Goal: Book appointment/travel/reservation

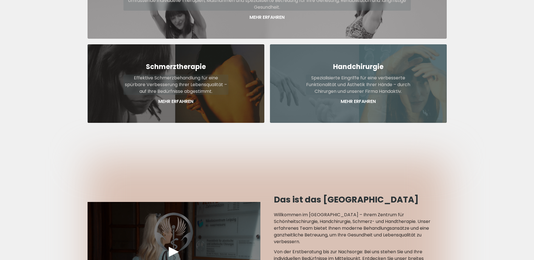
scroll to position [372, 0]
click at [361, 98] on p "Mehr Erfahren" at bounding box center [358, 101] width 105 height 7
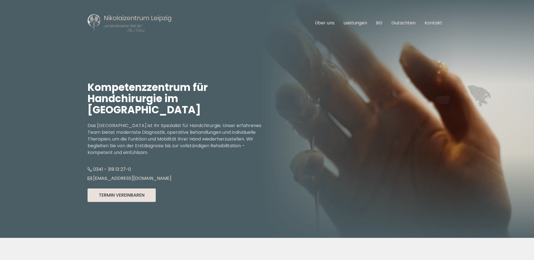
click at [130, 197] on button "Termin Vereinbaren" at bounding box center [122, 195] width 68 height 13
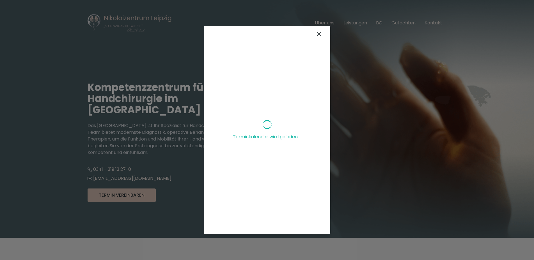
click at [318, 34] on icon at bounding box center [319, 33] width 3 height 3
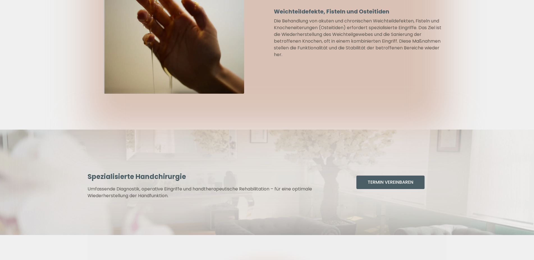
scroll to position [917, 0]
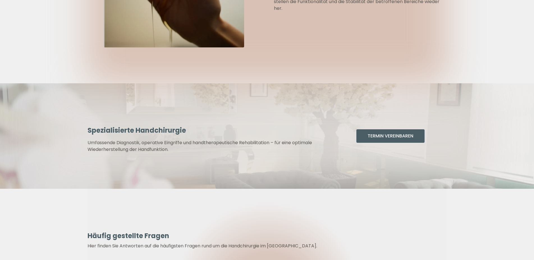
click at [370, 135] on button "Termin Vereinbaren" at bounding box center [391, 135] width 68 height 13
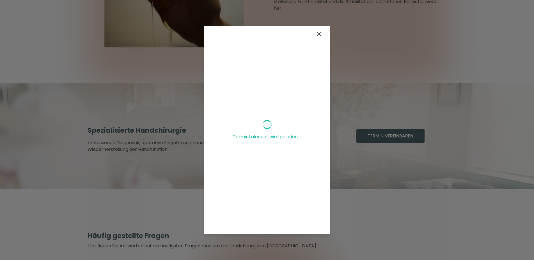
click at [318, 35] on icon at bounding box center [319, 33] width 3 height 3
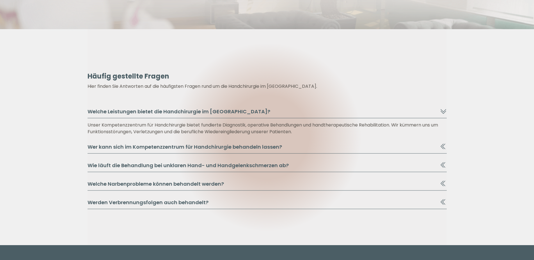
scroll to position [1088, 0]
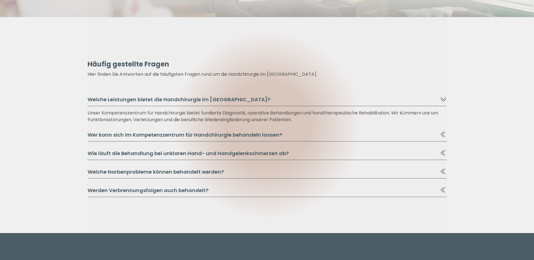
click at [443, 135] on icon at bounding box center [443, 134] width 7 height 7
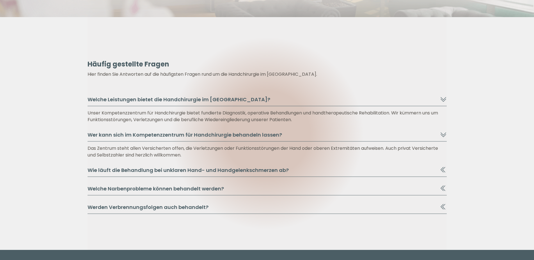
click at [444, 168] on icon at bounding box center [443, 170] width 7 height 7
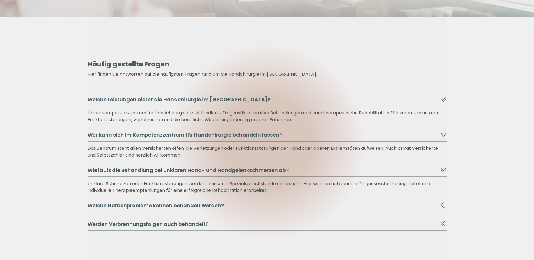
click at [443, 206] on icon at bounding box center [443, 205] width 7 height 7
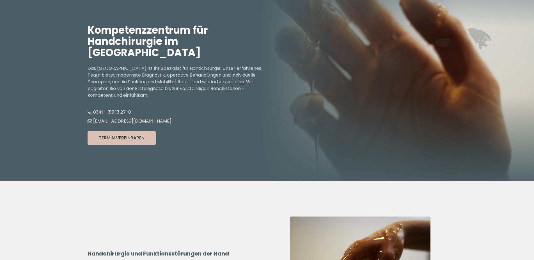
scroll to position [0, 0]
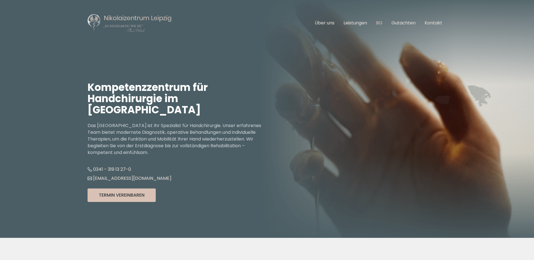
click at [380, 22] on link "BG" at bounding box center [379, 23] width 6 height 6
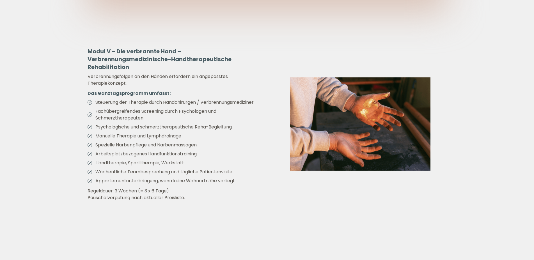
scroll to position [2463, 0]
